Goal: Task Accomplishment & Management: Use online tool/utility

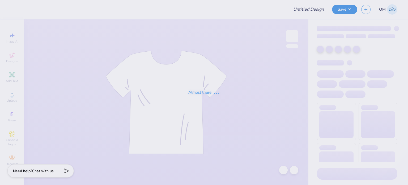
type input "Theta Delta [PERSON_NAME]"
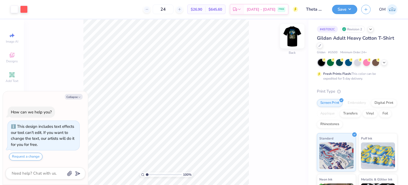
click at [296, 46] on img at bounding box center [292, 36] width 21 height 21
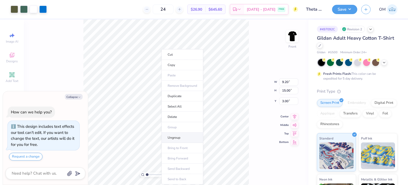
click at [180, 138] on li "Ungroup" at bounding box center [183, 137] width 42 height 10
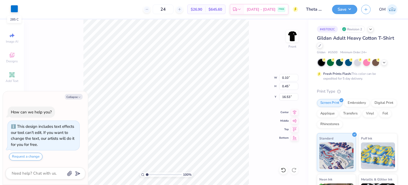
click at [14, 9] on div at bounding box center [14, 8] width 7 height 7
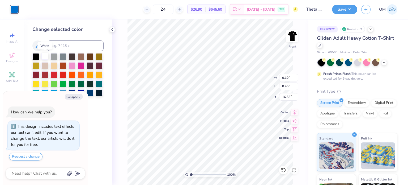
click at [44, 54] on div at bounding box center [44, 56] width 7 height 7
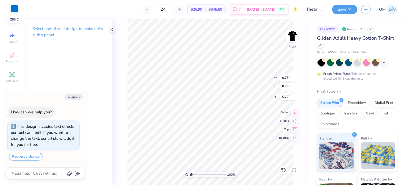
click at [11, 11] on div at bounding box center [14, 8] width 7 height 7
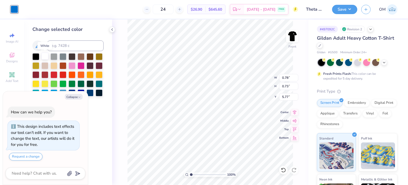
click at [45, 57] on div at bounding box center [44, 56] width 7 height 7
type textarea "x"
type input "9.19"
type input "5.93"
type input "5.23"
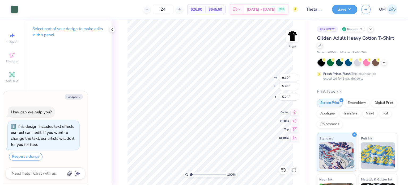
type textarea "x"
type input "0.78"
type input "0.73"
type input "5.77"
type textarea "x"
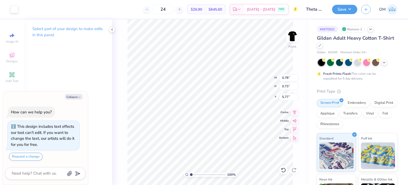
type input "2.48"
type input "0.86"
type input "6.00"
click at [17, 9] on div at bounding box center [14, 8] width 7 height 7
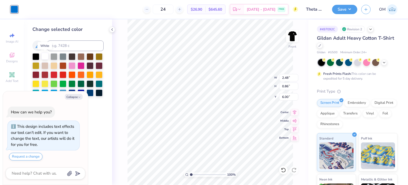
click at [44, 53] on div at bounding box center [44, 56] width 7 height 7
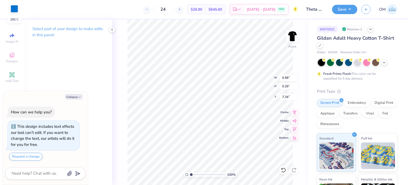
click at [16, 6] on div at bounding box center [14, 8] width 7 height 7
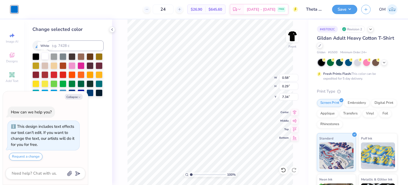
click at [43, 53] on div at bounding box center [44, 56] width 7 height 7
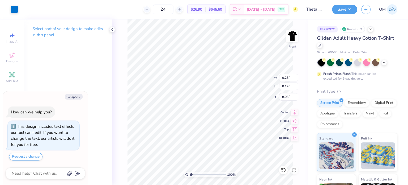
click at [18, 4] on div "Art colors" at bounding box center [9, 9] width 18 height 19
click at [14, 7] on div at bounding box center [14, 8] width 7 height 7
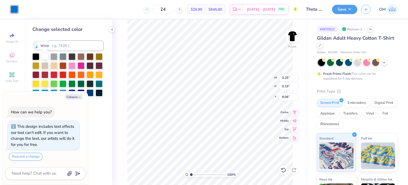
click at [44, 58] on div at bounding box center [44, 56] width 7 height 7
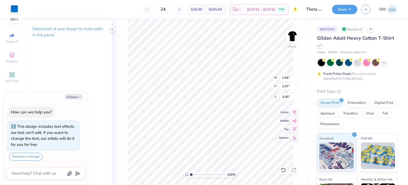
click at [14, 10] on div at bounding box center [14, 8] width 7 height 7
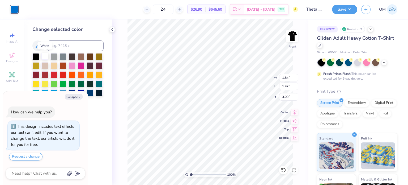
click at [47, 56] on div at bounding box center [44, 56] width 7 height 7
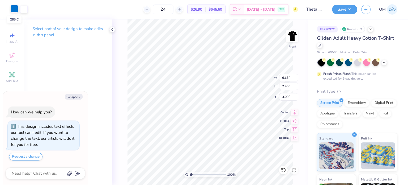
click at [13, 6] on div at bounding box center [14, 8] width 7 height 7
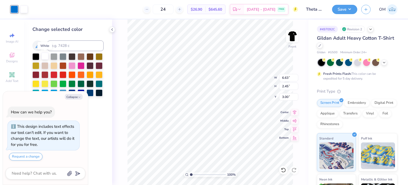
click at [44, 54] on div at bounding box center [44, 56] width 7 height 7
click at [113, 32] on div "100 % Front W 6.63 6.63 " H 2.45 2.45 " Y 3.00 3.00 " Center Middle Top Bottom" at bounding box center [210, 101] width 196 height 165
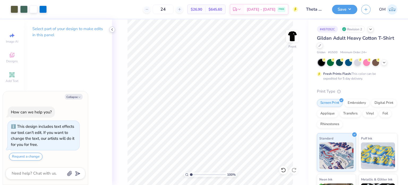
click at [111, 29] on icon at bounding box center [112, 29] width 4 height 4
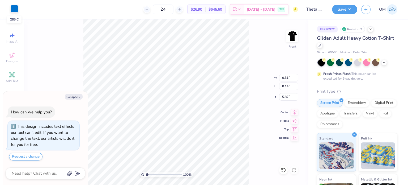
click at [12, 9] on div at bounding box center [14, 8] width 7 height 7
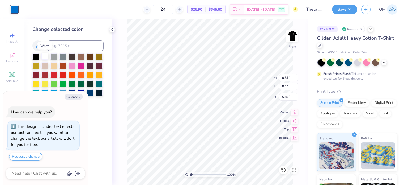
click at [45, 55] on div at bounding box center [44, 56] width 7 height 7
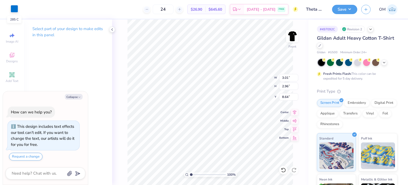
click at [14, 10] on div at bounding box center [14, 8] width 7 height 7
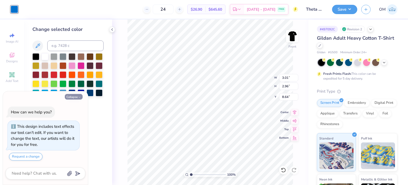
click at [76, 98] on button "Collapse" at bounding box center [74, 97] width 18 height 6
type textarea "x"
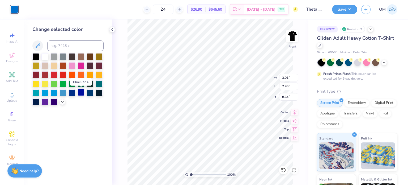
click at [79, 93] on div at bounding box center [81, 92] width 7 height 7
click at [74, 92] on div at bounding box center [72, 92] width 7 height 7
click at [36, 100] on div at bounding box center [35, 101] width 7 height 7
click at [80, 91] on div at bounding box center [81, 92] width 7 height 7
click at [37, 102] on div at bounding box center [35, 101] width 7 height 7
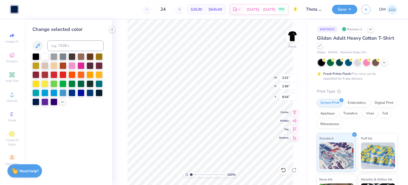
click at [112, 32] on div at bounding box center [112, 30] width 6 height 6
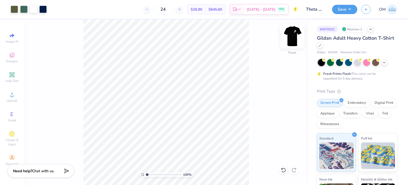
click at [294, 37] on img at bounding box center [292, 36] width 21 height 21
click at [294, 37] on img at bounding box center [292, 36] width 11 height 11
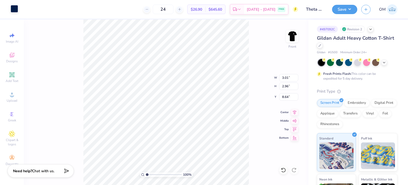
click at [12, 11] on div at bounding box center [14, 8] width 7 height 7
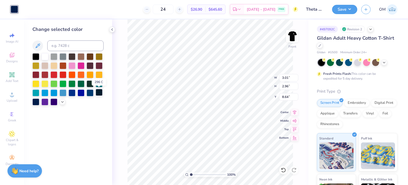
click at [101, 94] on div at bounding box center [99, 92] width 7 height 7
click at [62, 103] on icon at bounding box center [62, 101] width 4 height 4
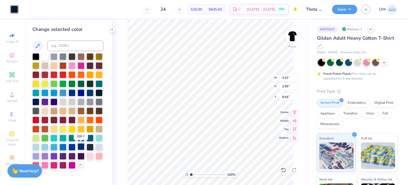
click at [80, 147] on div at bounding box center [81, 146] width 7 height 7
click at [111, 31] on icon at bounding box center [112, 29] width 4 height 4
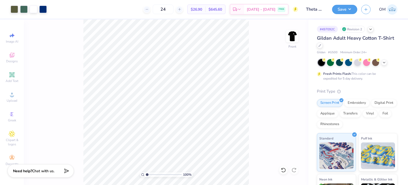
click at [83, 73] on div "100 % Front" at bounding box center [166, 101] width 285 height 165
click at [348, 10] on button "Save" at bounding box center [344, 8] width 25 height 9
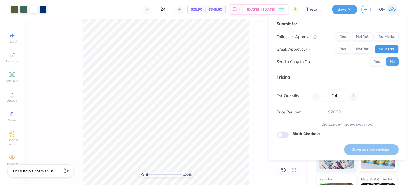
click at [383, 50] on button "No Marks" at bounding box center [387, 49] width 24 height 9
click at [386, 39] on button "No Marks" at bounding box center [387, 36] width 24 height 9
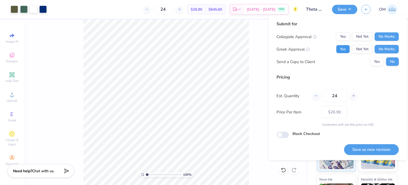
click at [345, 48] on button "Yes" at bounding box center [343, 49] width 14 height 9
click at [358, 149] on button "Save as new revision" at bounding box center [371, 149] width 55 height 11
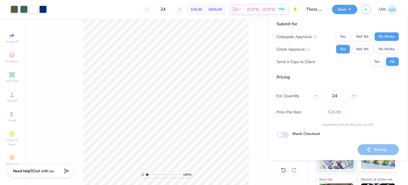
type input "– –"
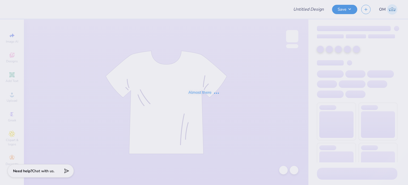
type input "B4B"
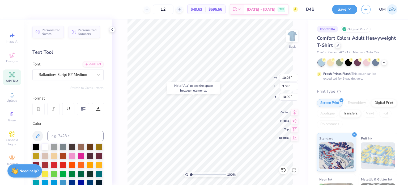
type input "14.17"
type input "7.89"
type input "3.00"
click at [122, 105] on div "100 % Back W 14.17 14.17 " H 7.89 7.89 " Y 3.00 3.00 " Center Middle Top Bottom" at bounding box center [210, 101] width 196 height 165
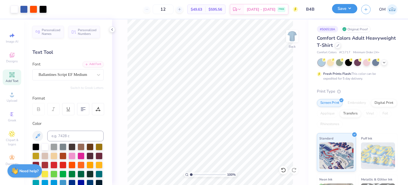
click at [347, 7] on button "Save" at bounding box center [344, 8] width 25 height 9
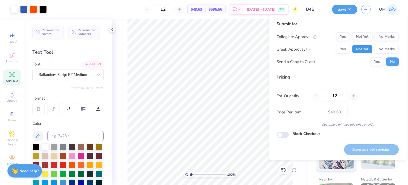
click at [358, 46] on button "Not Yet" at bounding box center [362, 49] width 20 height 9
click at [347, 47] on button "Yes" at bounding box center [343, 49] width 14 height 9
click at [390, 40] on button "No Marks" at bounding box center [387, 36] width 24 height 9
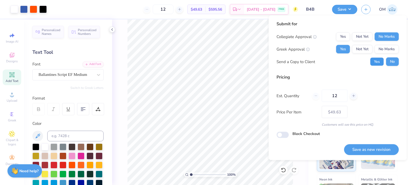
click at [377, 62] on button "Yes" at bounding box center [377, 61] width 14 height 9
click at [337, 94] on input "12" at bounding box center [335, 96] width 26 height 12
type input "1"
type input "0"
type input "072"
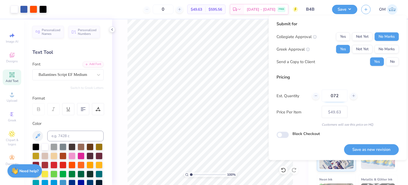
type input "72"
type input "$22.35"
type input "072"
click at [365, 152] on button "Save as new revision" at bounding box center [371, 149] width 55 height 11
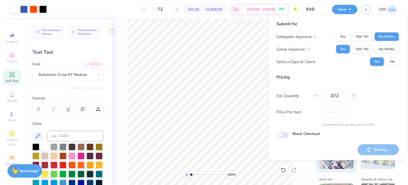
type input "$22.35"
